Goal: Obtain resource: Download file/media

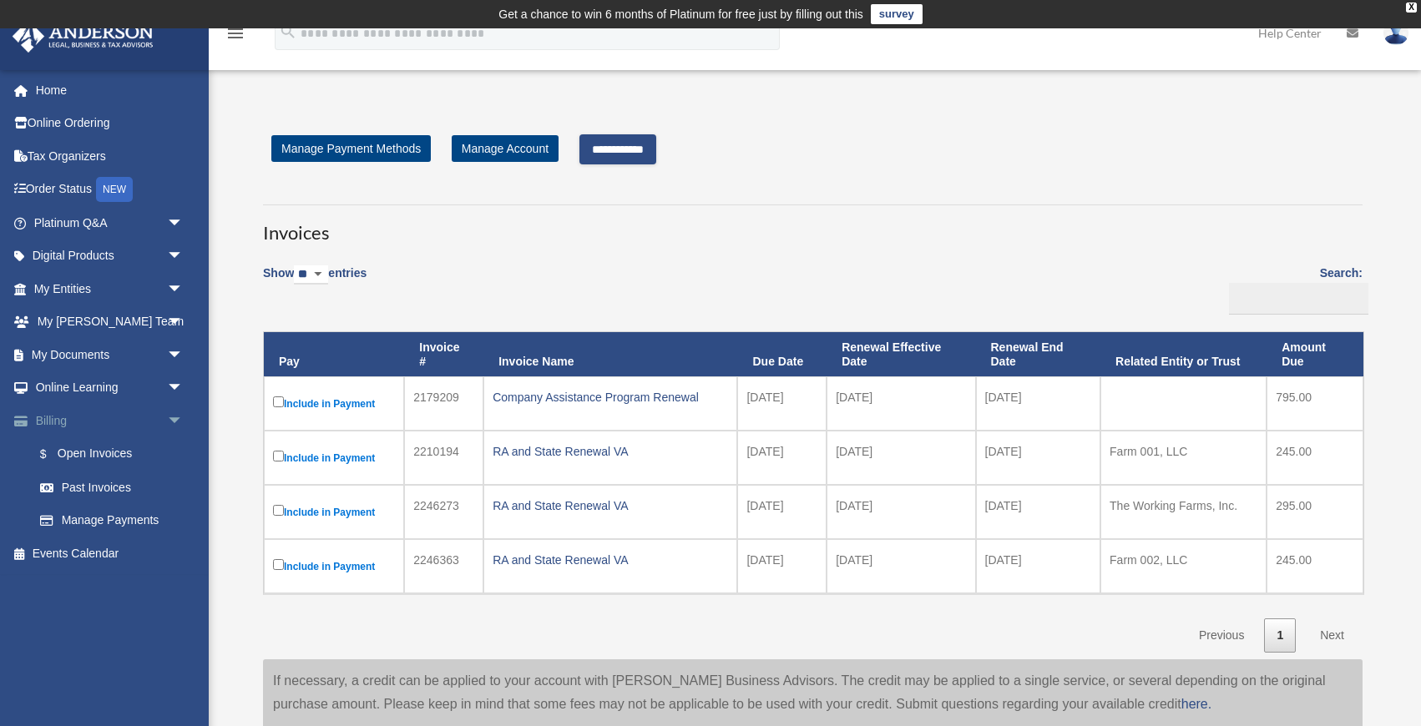
click at [172, 422] on span "arrow_drop_down" at bounding box center [183, 421] width 33 height 34
click at [174, 354] on span "arrow_drop_down" at bounding box center [183, 355] width 33 height 34
click at [68, 387] on link "Box" at bounding box center [115, 388] width 185 height 33
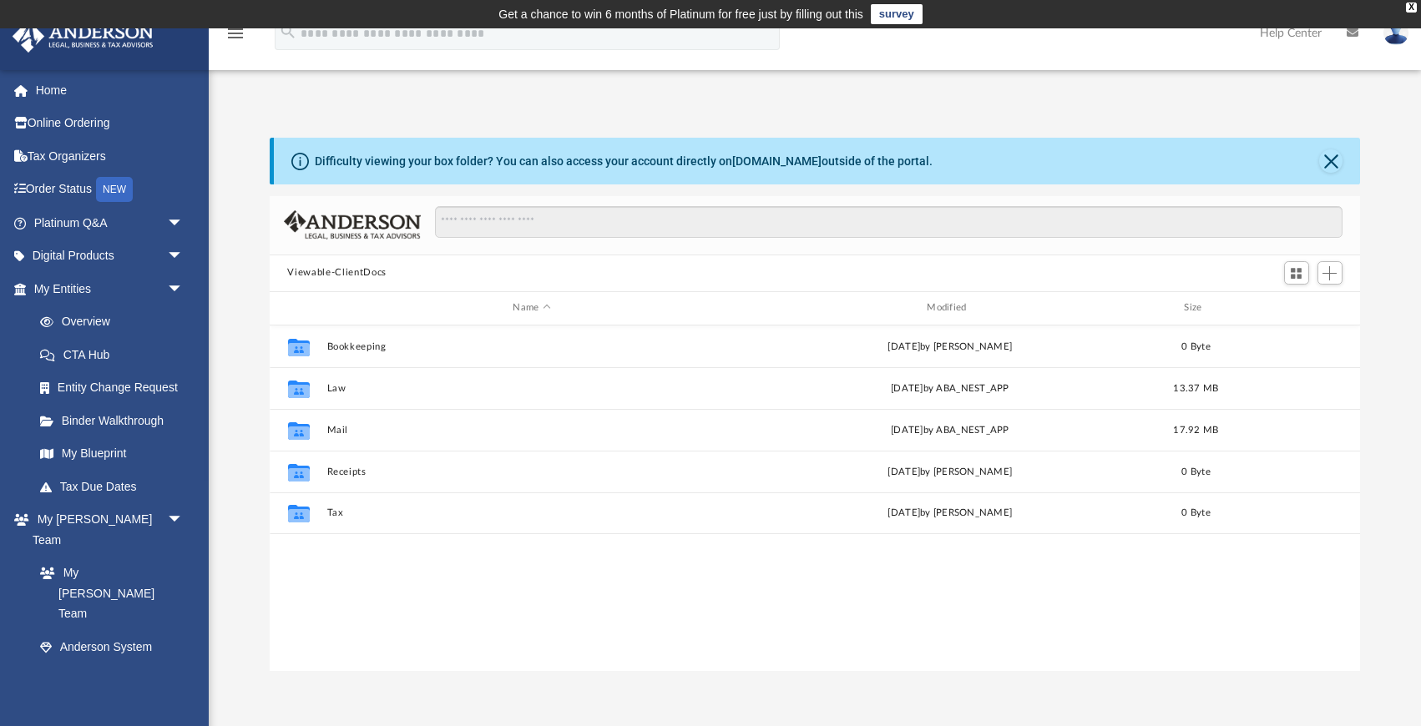
scroll to position [379, 1090]
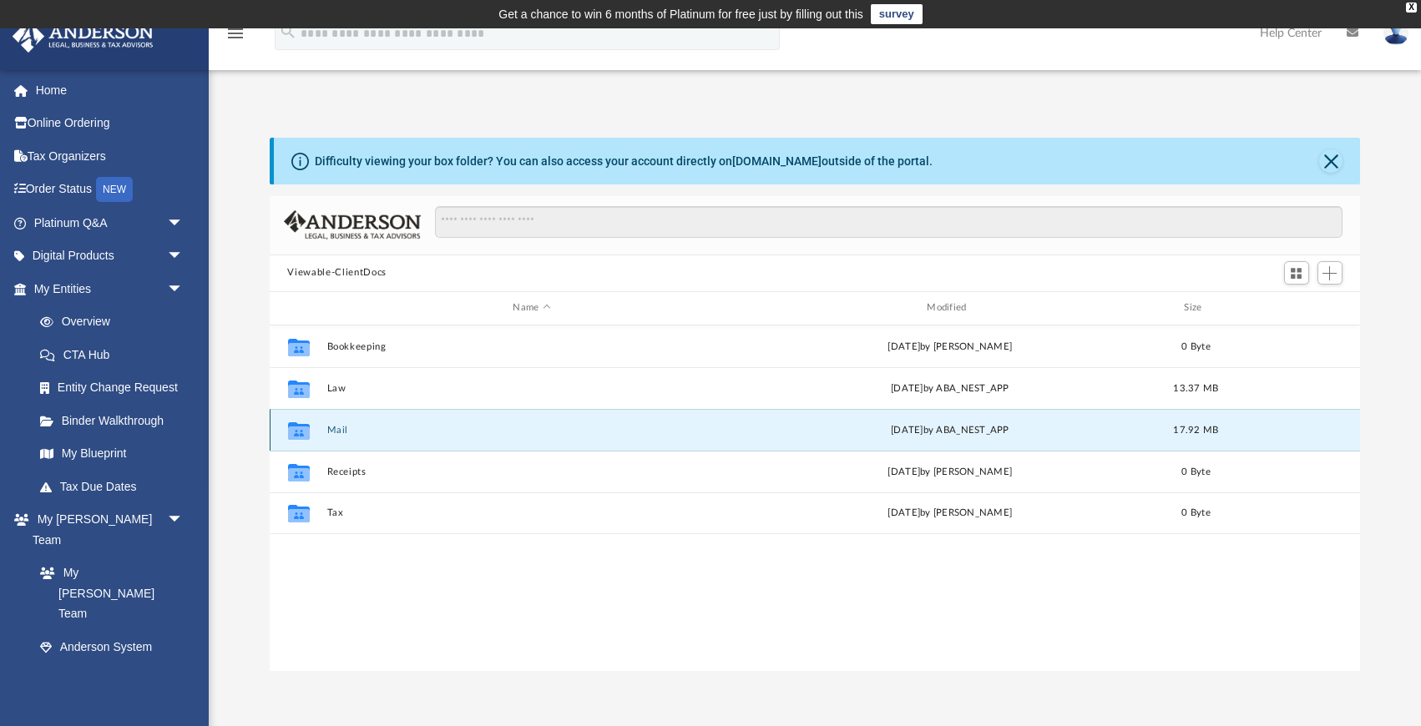
click at [340, 428] on button "Mail" at bounding box center [531, 430] width 411 height 11
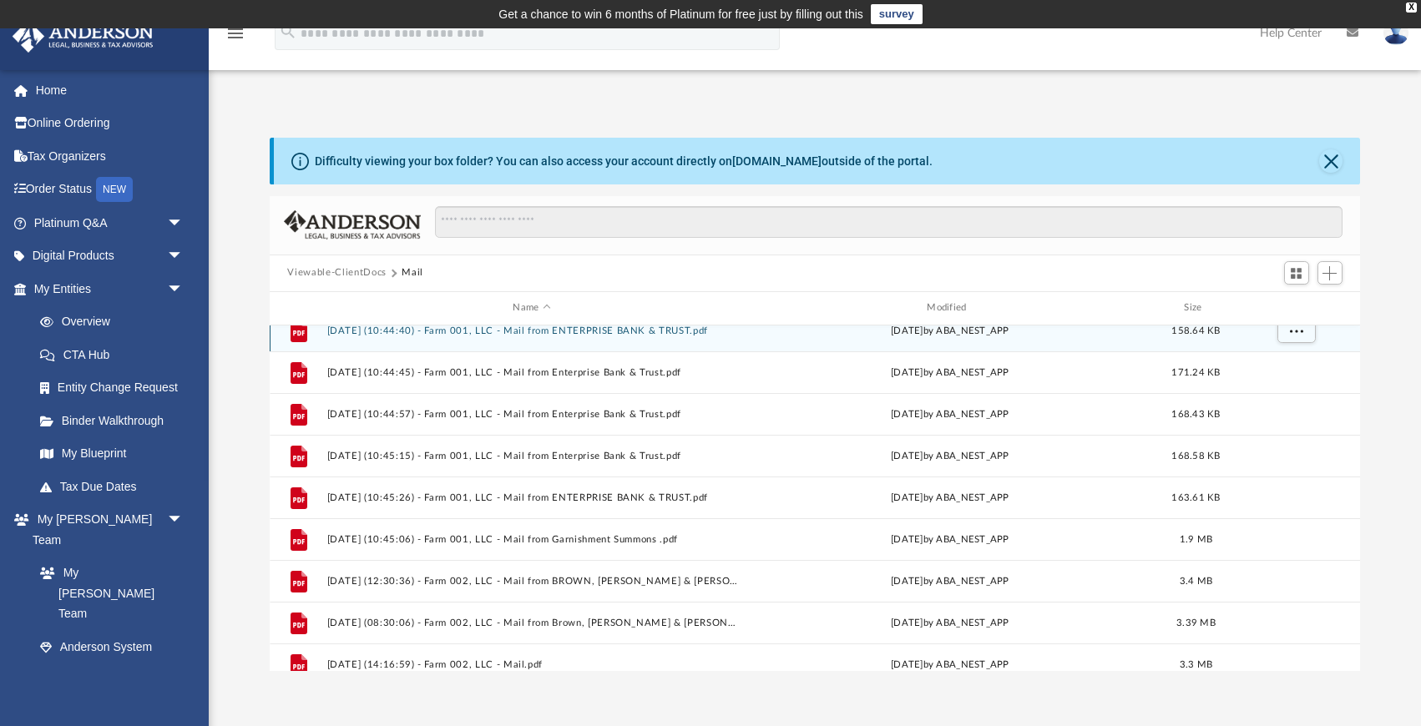
scroll to position [280, 0]
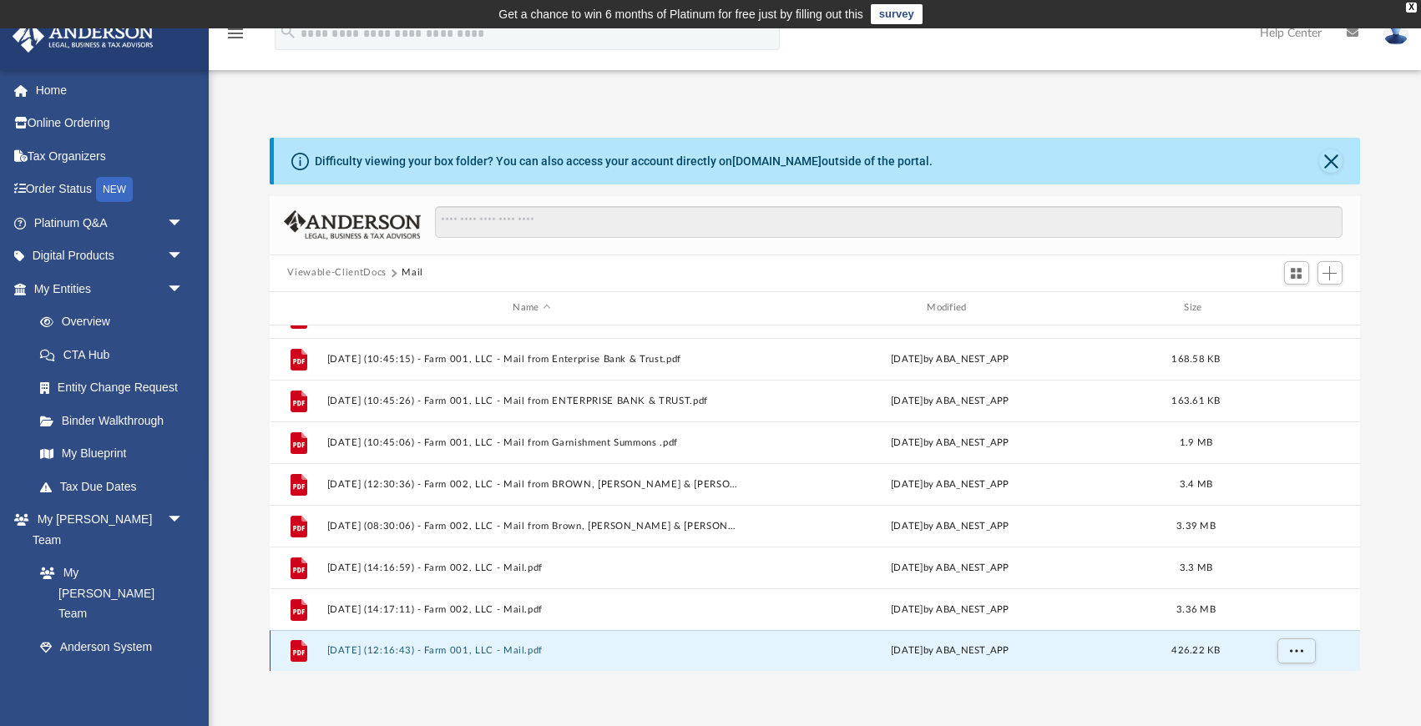
click at [493, 648] on button "2025.09.03 (12:16:43) - Farm 001, LLC - Mail.pdf" at bounding box center [531, 650] width 411 height 11
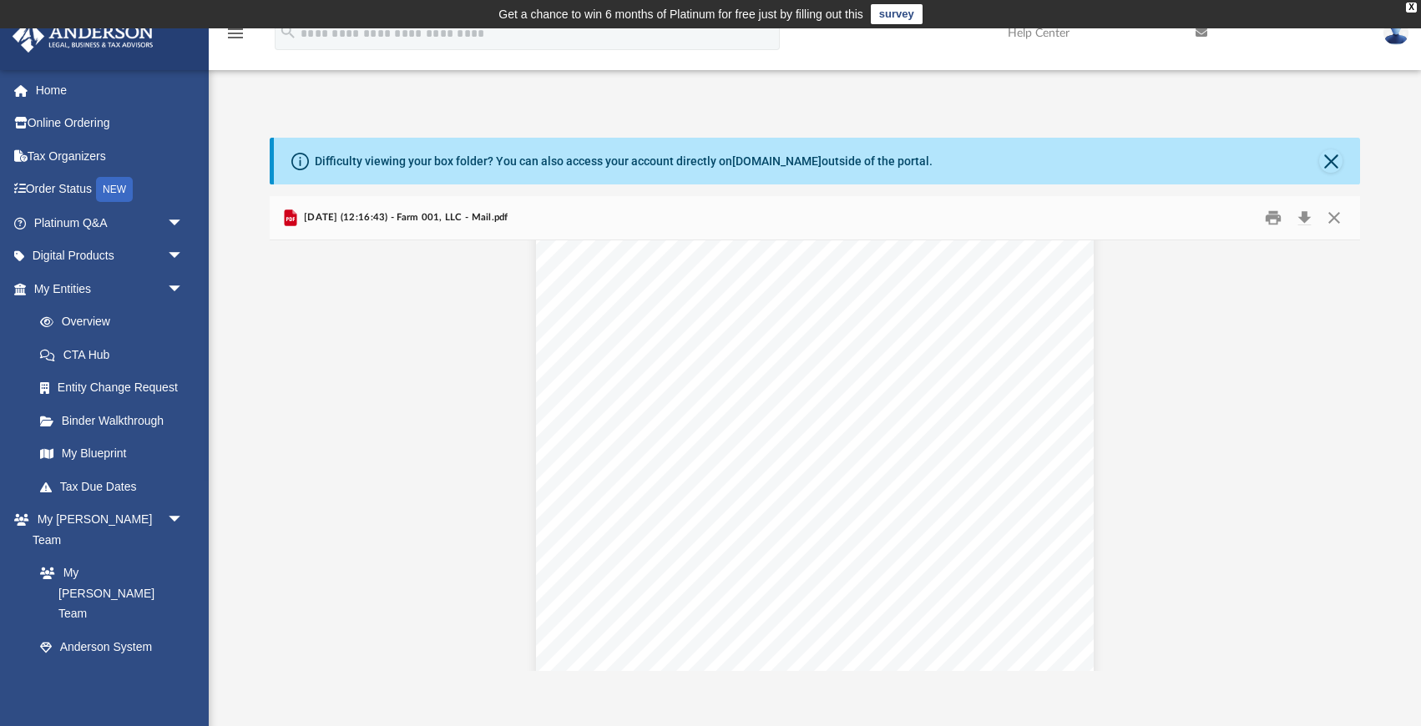
scroll to position [97, 0]
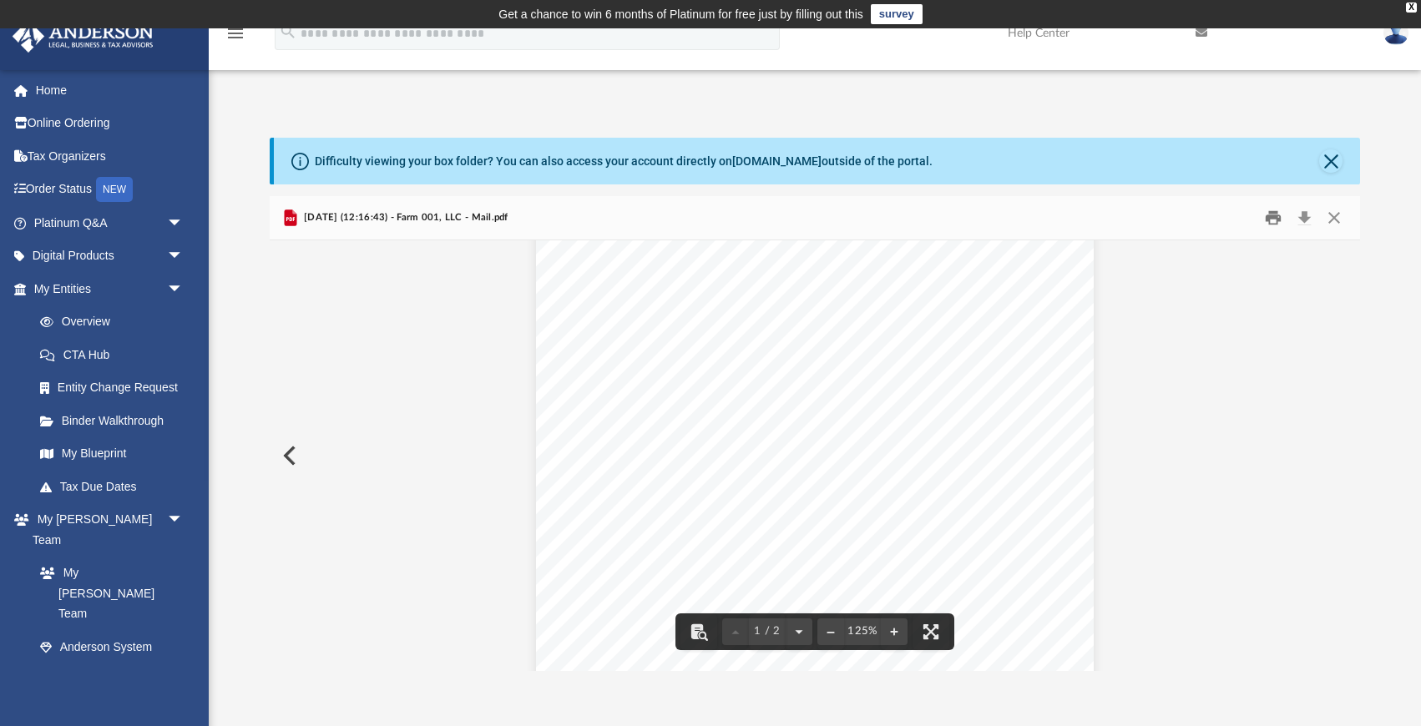
click at [1276, 220] on button "Print" at bounding box center [1273, 218] width 33 height 26
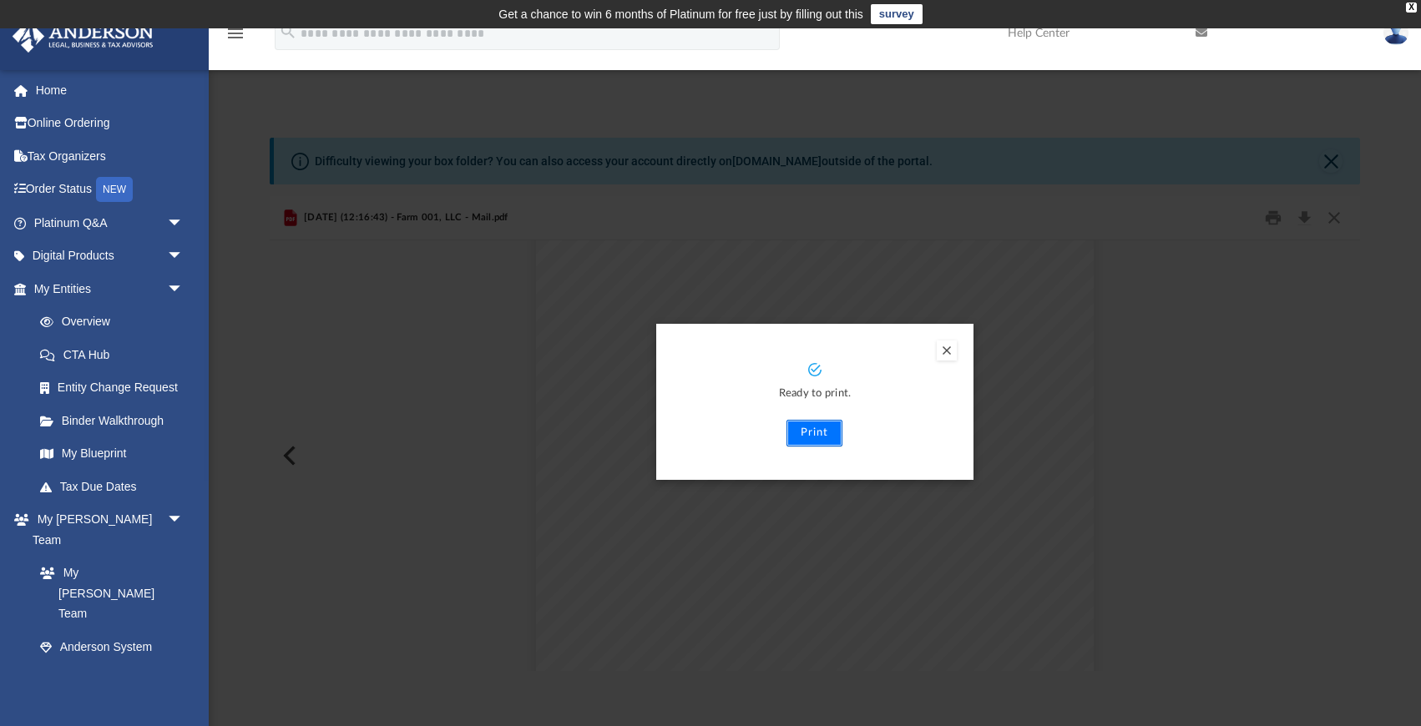
click at [822, 435] on button "Print" at bounding box center [814, 433] width 56 height 27
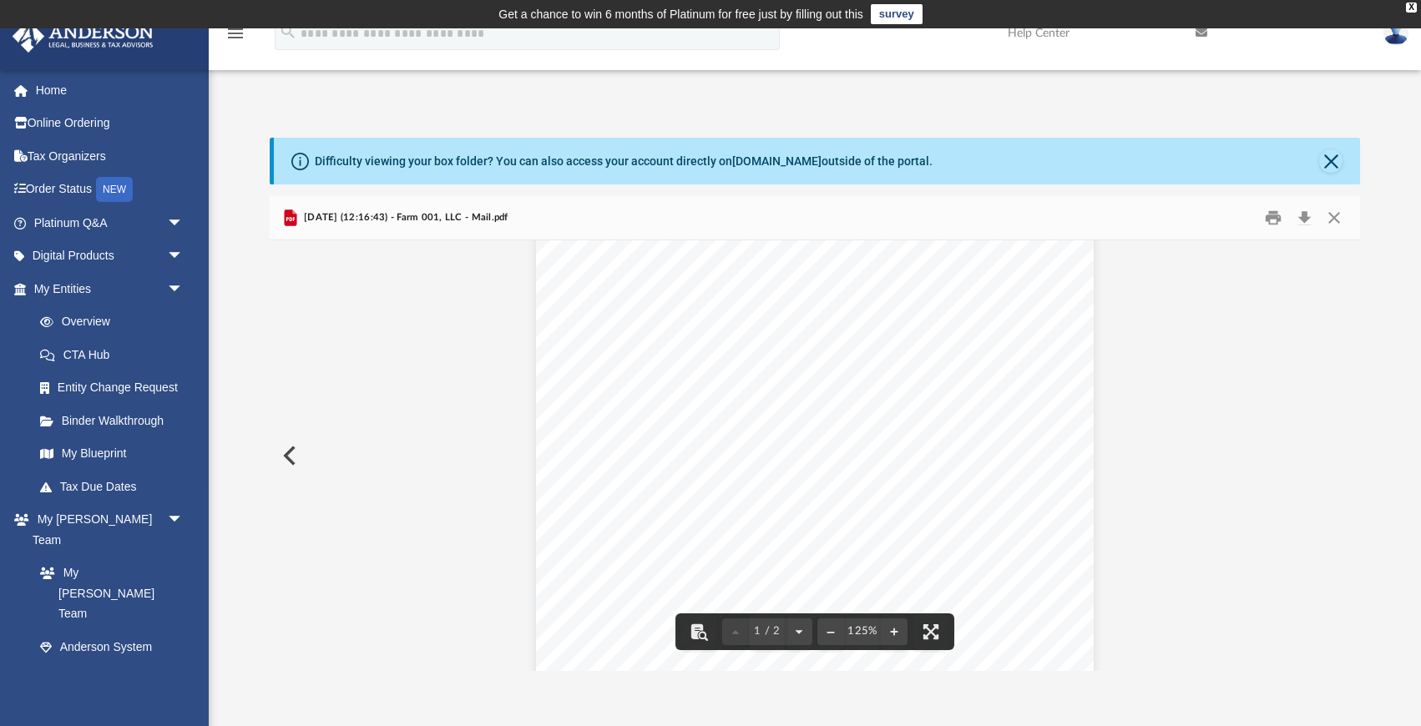
click at [286, 453] on button "Preview" at bounding box center [288, 455] width 37 height 47
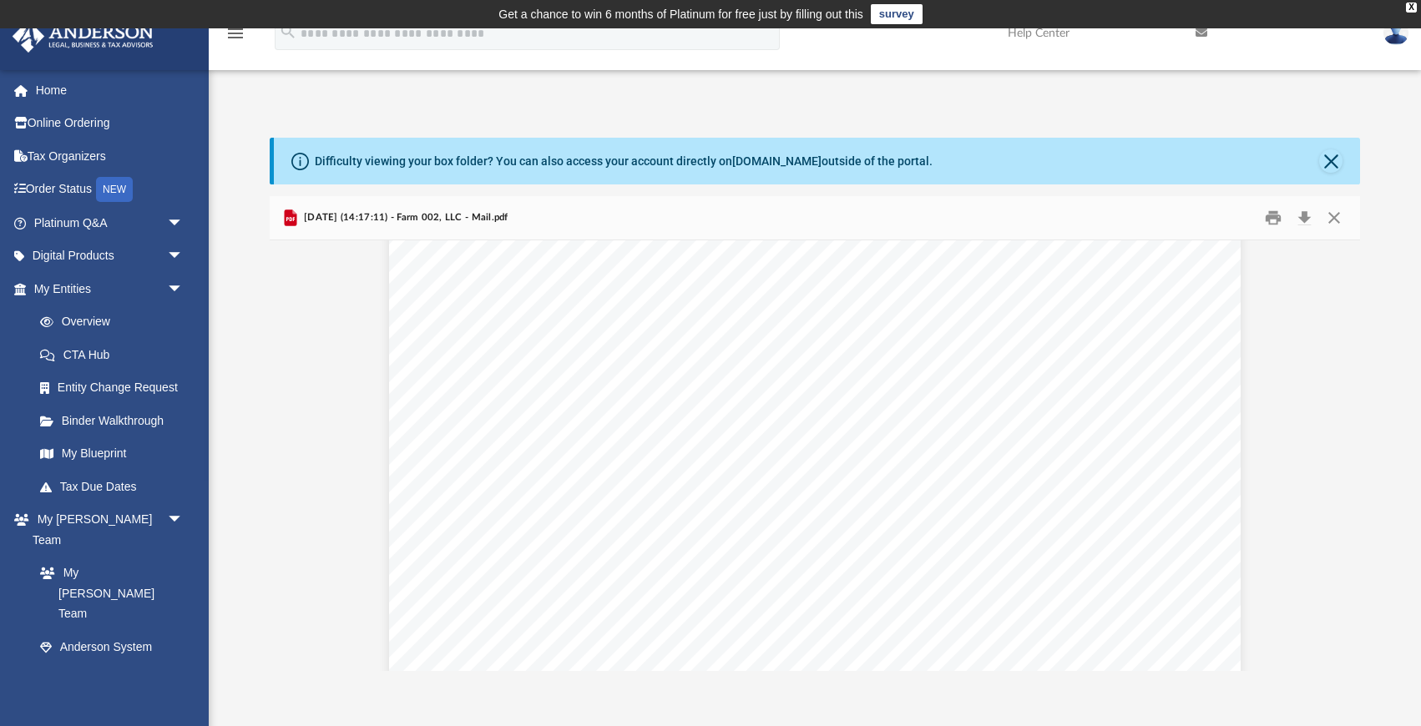
scroll to position [16028, 0]
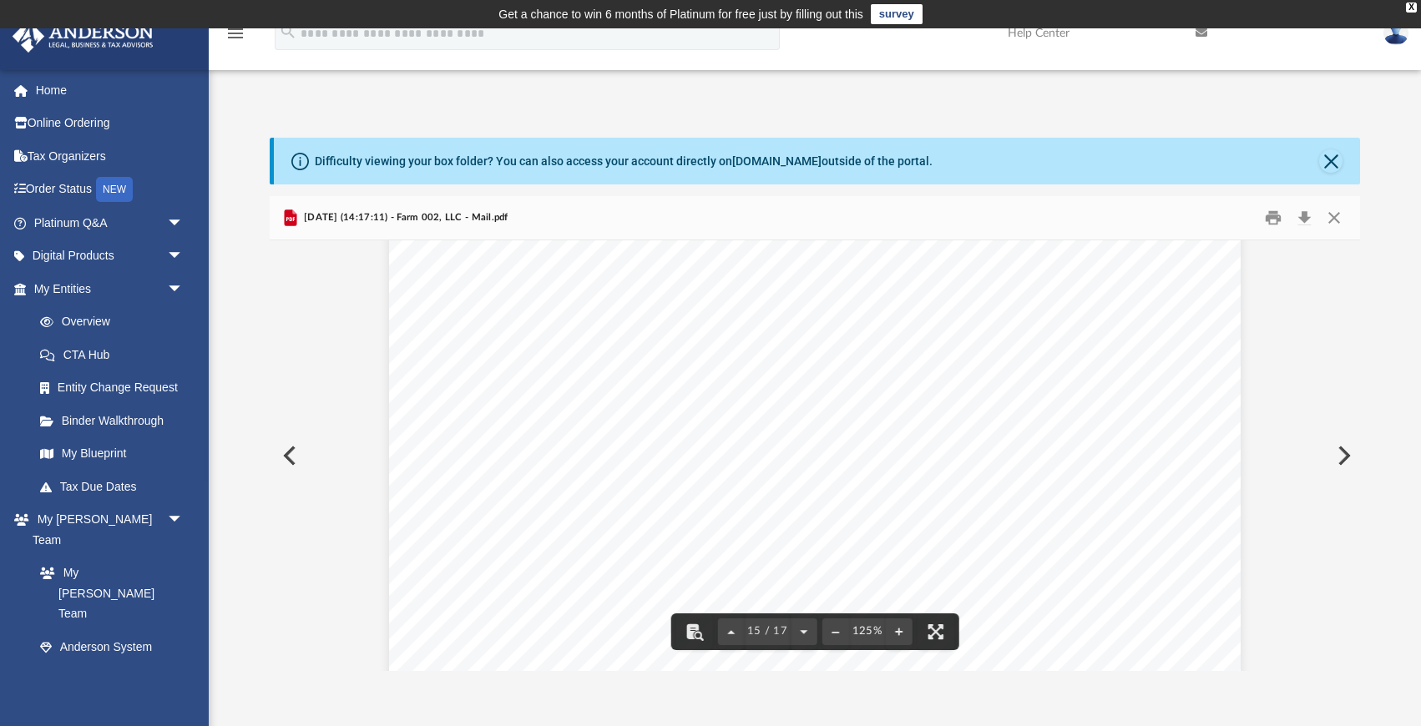
click at [287, 453] on button "Preview" at bounding box center [288, 455] width 37 height 47
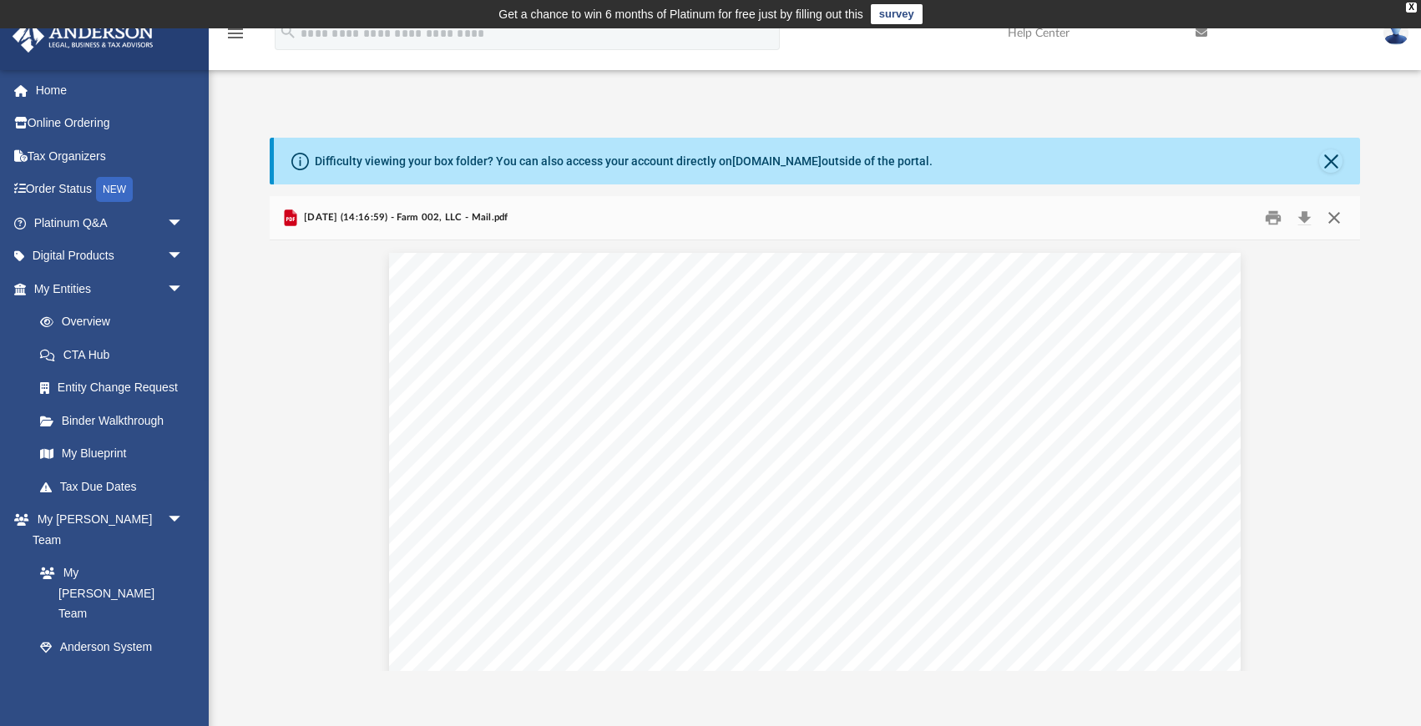
click at [1333, 215] on button "Close" at bounding box center [1334, 218] width 30 height 26
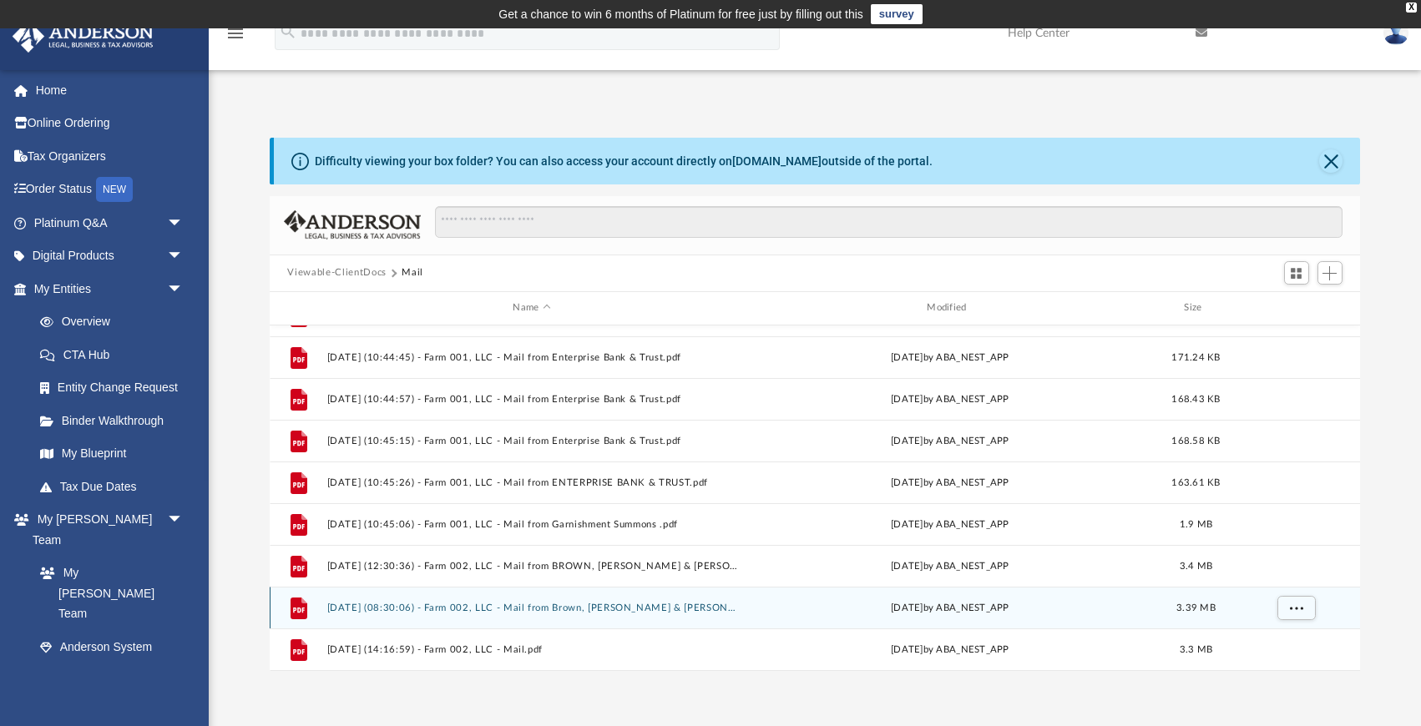
scroll to position [195, 0]
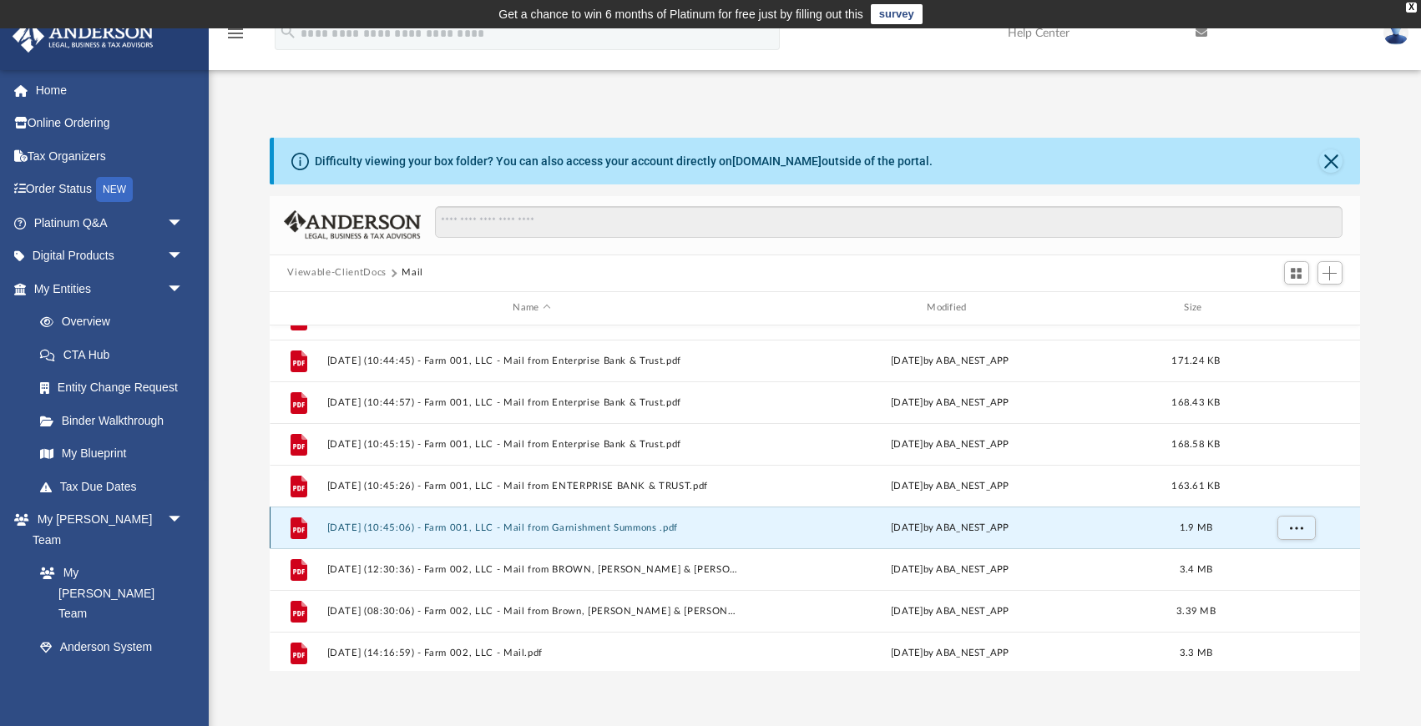
click at [597, 528] on button "2025.06.23 (10:45:06) - Farm 001, LLC - Mail from Garnishment Summons .pdf" at bounding box center [531, 528] width 411 height 11
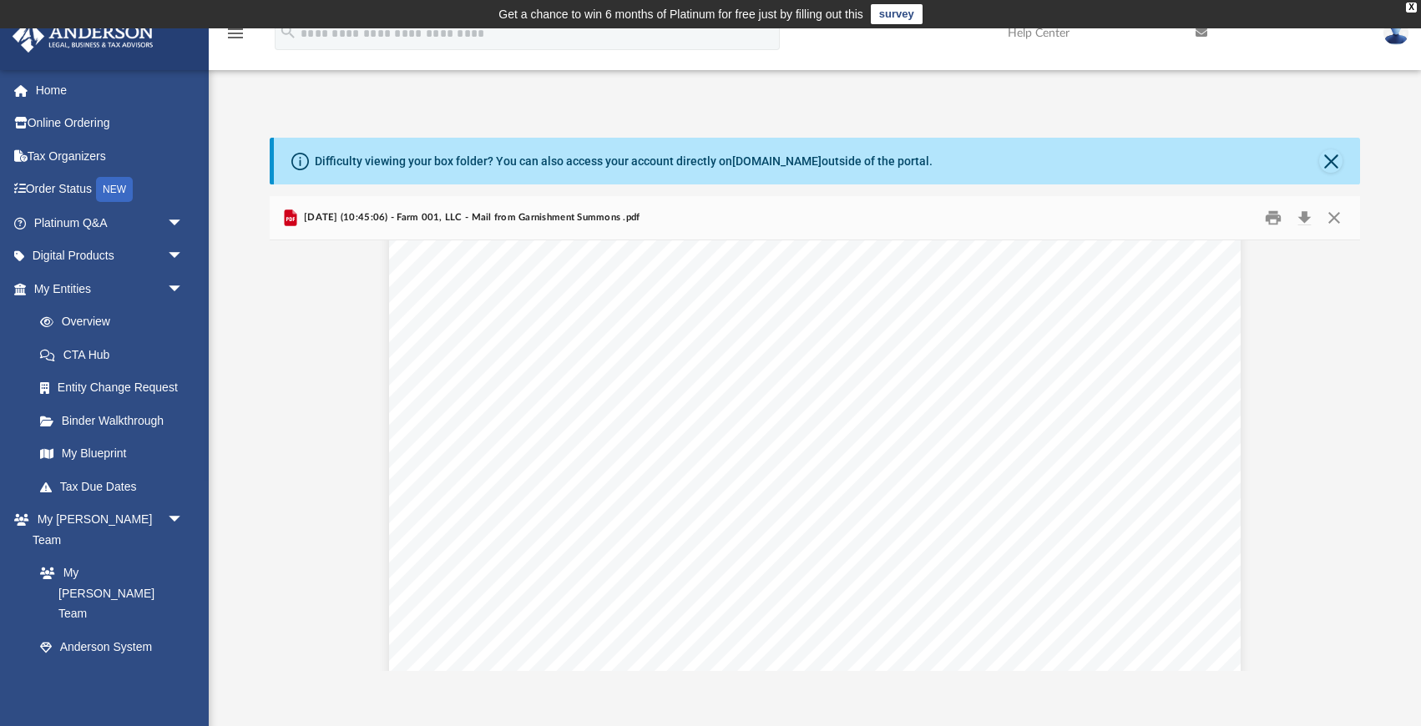
scroll to position [664, 0]
click at [1336, 218] on button "Close" at bounding box center [1334, 218] width 30 height 26
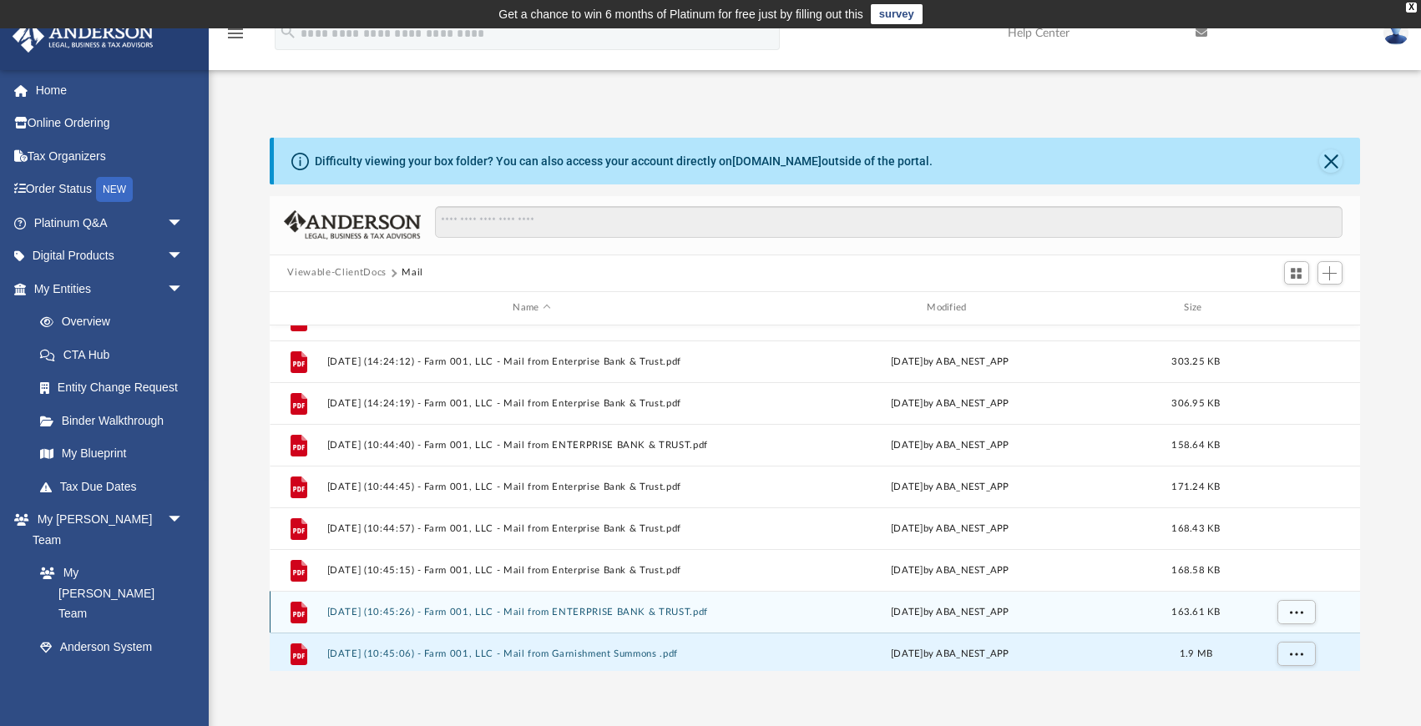
scroll to position [0, 0]
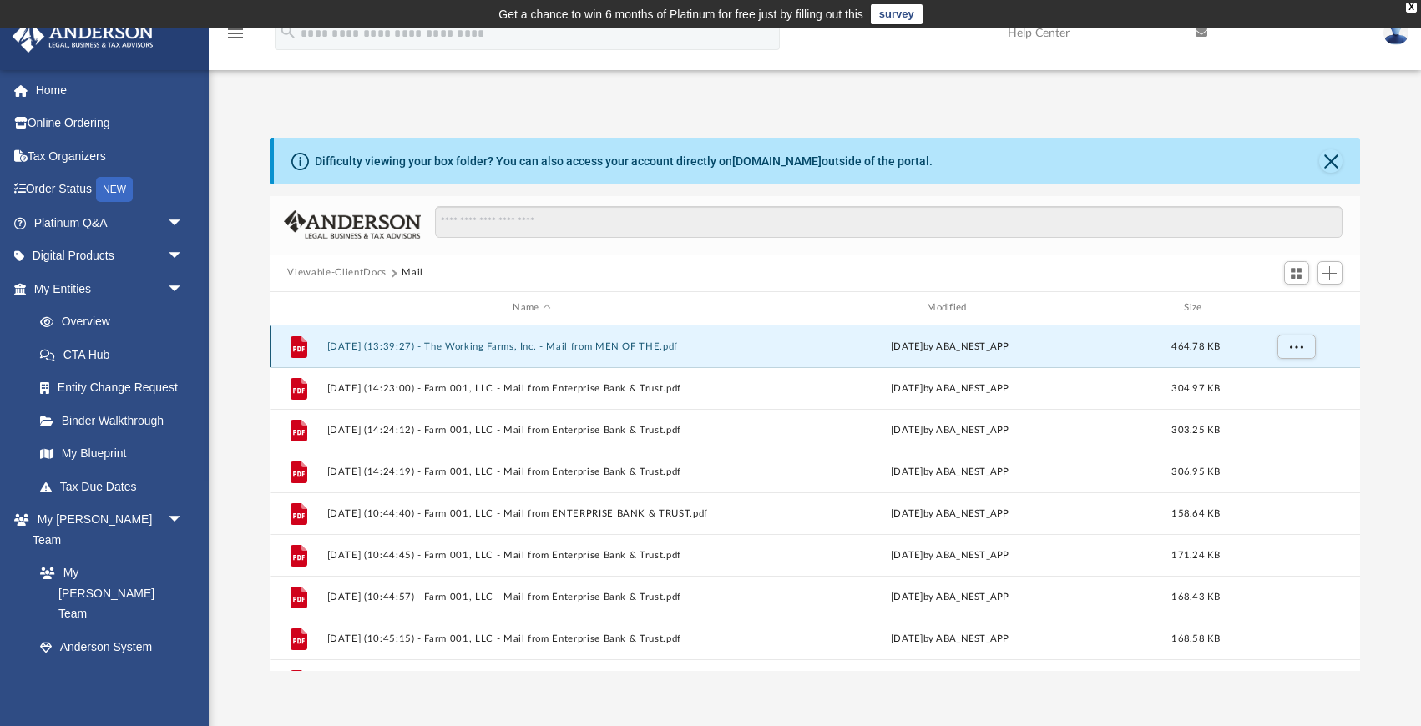
click at [616, 344] on button "2024.11.11 (13:39:27) - The Working Farms, Inc. - Mail from MEN OF THE.pdf" at bounding box center [531, 346] width 411 height 11
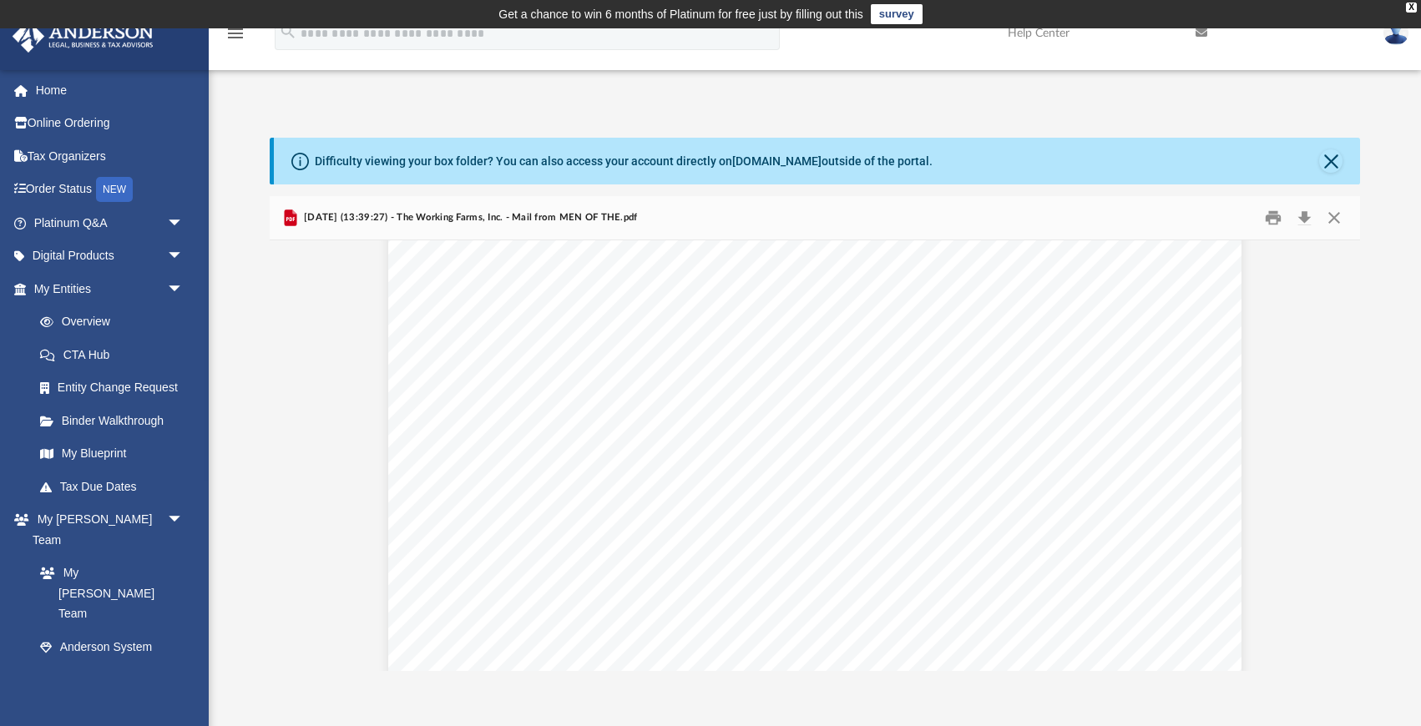
scroll to position [1400, 0]
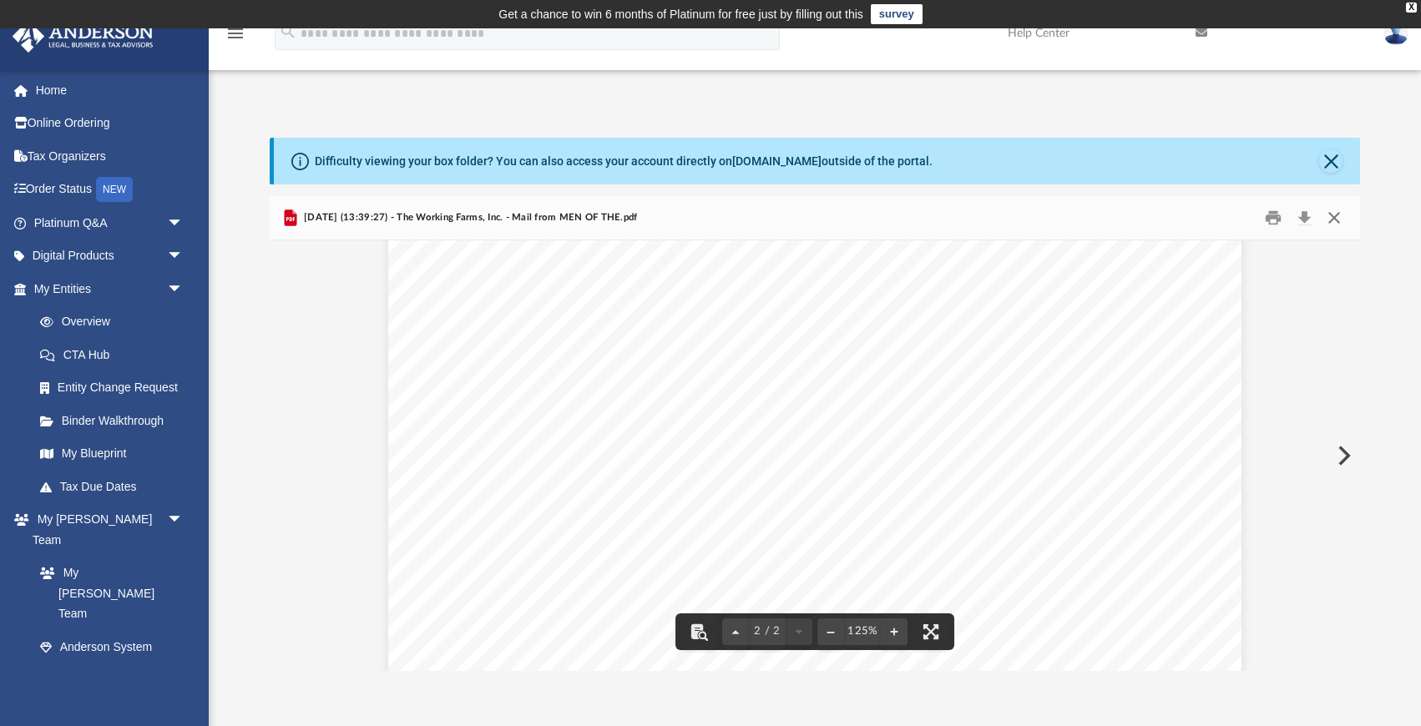
click at [1339, 215] on button "Close" at bounding box center [1334, 218] width 30 height 26
